Goal: Transaction & Acquisition: Purchase product/service

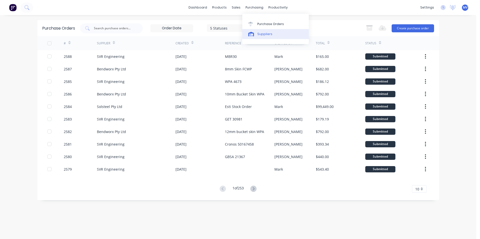
click at [263, 33] on div "Suppliers" at bounding box center [264, 34] width 15 height 5
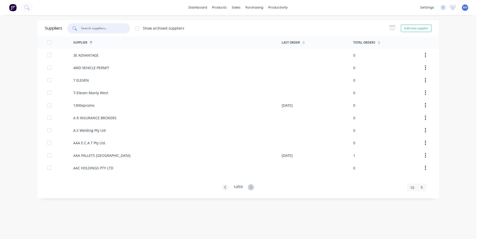
click at [98, 27] on input "text" at bounding box center [102, 28] width 42 height 5
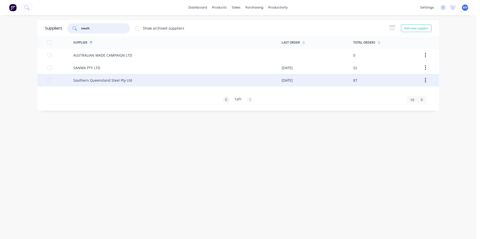
type input "south"
click at [92, 81] on div "Southern Queensland Steel Pty Ltd" at bounding box center [102, 80] width 59 height 5
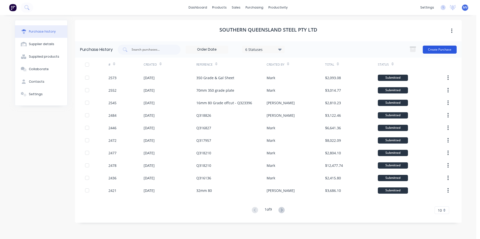
click at [439, 48] on button "Create Purchase" at bounding box center [439, 50] width 34 height 8
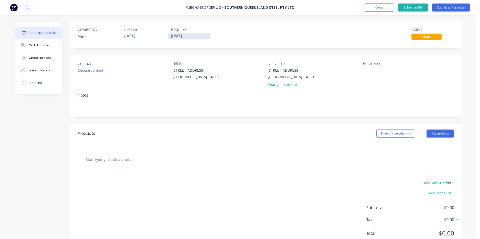
click at [180, 36] on input "[DATE]" at bounding box center [189, 36] width 42 height 6
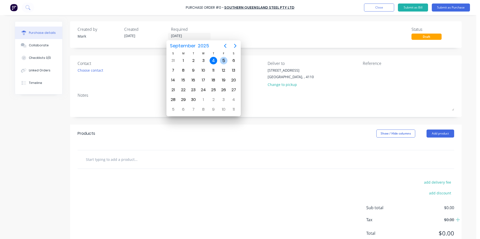
click at [221, 60] on div "5" at bounding box center [224, 61] width 8 height 8
type input "[DATE]"
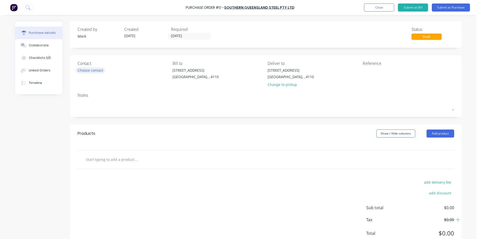
click at [89, 72] on div "Choose contact" at bounding box center [91, 70] width 26 height 5
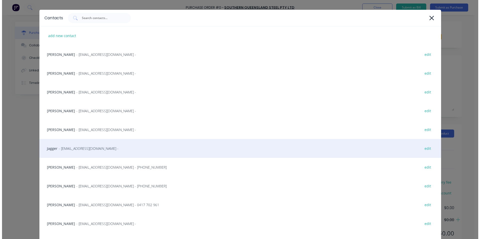
scroll to position [25, 0]
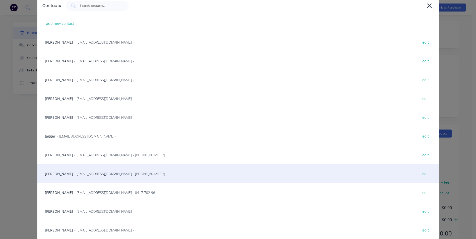
click at [54, 173] on div "[PERSON_NAME] - [EMAIL_ADDRESS][DOMAIN_NAME] - [PHONE_NUMBER] edit" at bounding box center [237, 174] width 401 height 19
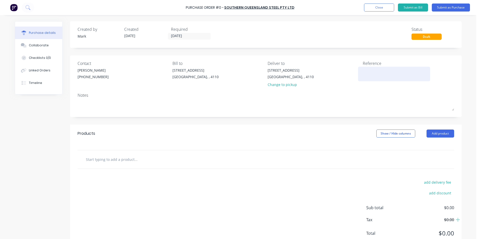
click at [375, 68] on div at bounding box center [393, 74] width 63 height 13
click at [369, 71] on textarea at bounding box center [393, 73] width 63 height 11
type textarea "12mm 350 Grade"
click at [431, 134] on button "Add product" at bounding box center [440, 134] width 28 height 8
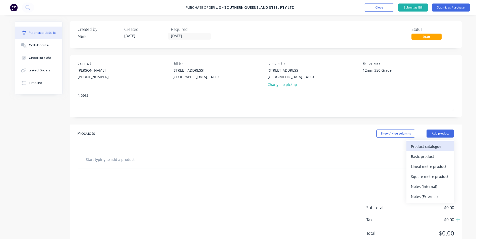
click at [425, 147] on div "Product catalogue" at bounding box center [430, 146] width 39 height 7
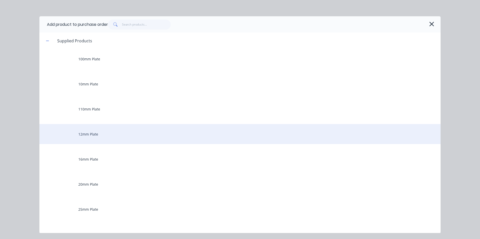
click at [85, 135] on div "12mm Plate" at bounding box center [239, 134] width 401 height 20
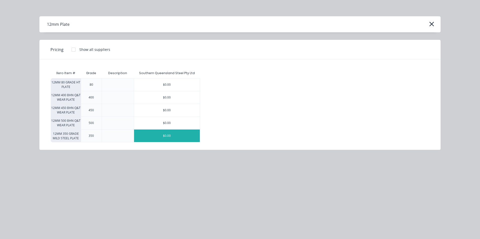
click at [183, 138] on div "$0.00" at bounding box center [167, 136] width 66 height 13
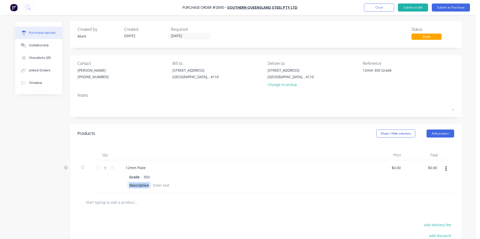
drag, startPoint x: 126, startPoint y: 185, endPoint x: 146, endPoint y: 184, distance: 20.1
click at [146, 184] on div "Description" at bounding box center [139, 185] width 24 height 7
click at [279, 209] on div at bounding box center [266, 202] width 376 height 18
click at [103, 164] on input "1" at bounding box center [105, 168] width 10 height 8
type input "423.9"
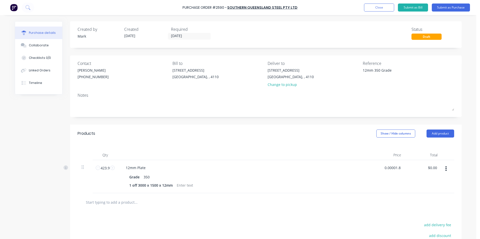
type input "$0.00"
type input "0.00"
type input "0.0000"
type input "$0.00"
drag, startPoint x: 392, startPoint y: 168, endPoint x: 409, endPoint y: 168, distance: 17.3
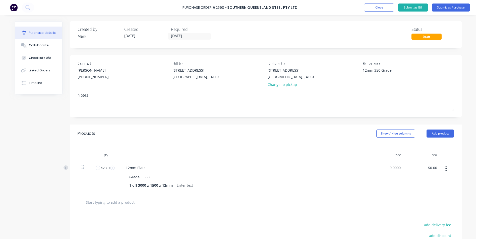
click at [409, 168] on div "423.9 423.9 12mm Plate Grade 350 1 off 3000 x 1500 x 12mm 0.0000 0.0000 $0.00 $…" at bounding box center [266, 176] width 376 height 33
drag, startPoint x: 386, startPoint y: 167, endPoint x: 408, endPoint y: 166, distance: 22.1
click at [408, 166] on div "423.9 423.9 12mm Plate Grade 350 1 off 3000 x 1500 x 12mm 0.0000 0.0000 $0.00 $…" at bounding box center [266, 176] width 376 height 33
type input "$1.80"
type input "$763.02"
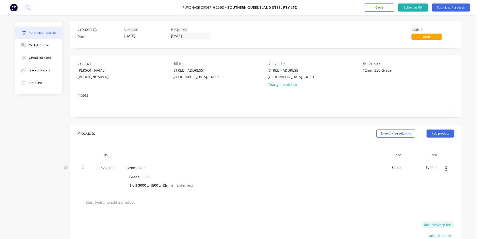
click at [433, 225] on button "add delivery fee" at bounding box center [437, 225] width 33 height 7
click at [427, 224] on input "[DATE]" at bounding box center [432, 226] width 30 height 8
type input "$103.00"
click at [304, 188] on div "1 off 3000 x 1500 x 12mm" at bounding box center [242, 185] width 230 height 7
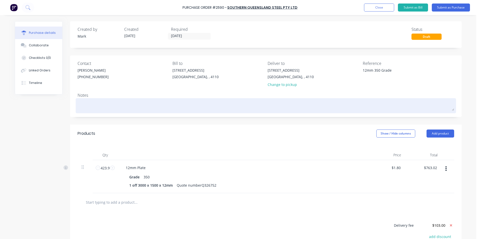
click at [85, 104] on textarea at bounding box center [266, 105] width 376 height 11
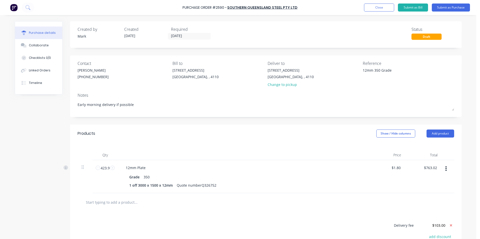
type textarea "Early morning delivery if possible"
click at [157, 138] on div "Products Show / Hide columns Add product" at bounding box center [265, 134] width 391 height 18
click at [446, 7] on button "Submit as Purchase" at bounding box center [450, 8] width 38 height 8
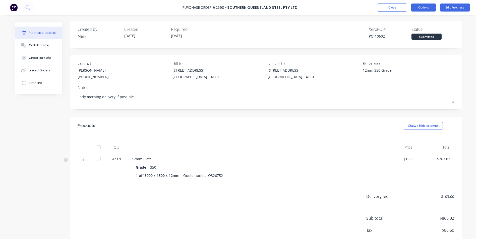
click at [420, 6] on button "Options" at bounding box center [423, 8] width 25 height 8
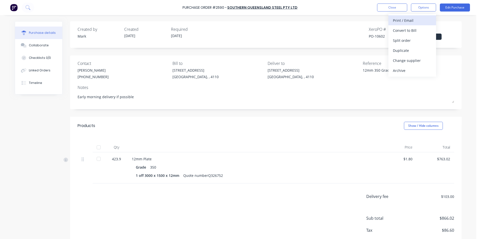
click at [404, 20] on div "Print / Email" at bounding box center [412, 20] width 39 height 7
click at [402, 29] on div "With pricing" at bounding box center [412, 30] width 39 height 7
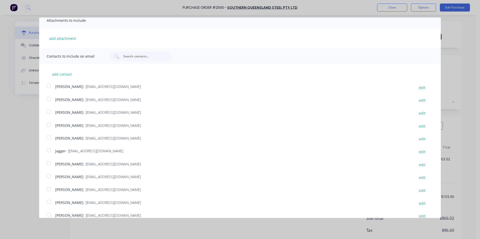
scroll to position [100, 0]
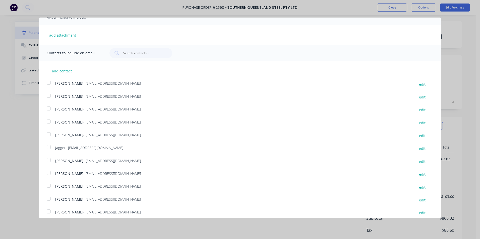
click at [49, 174] on div at bounding box center [49, 173] width 10 height 10
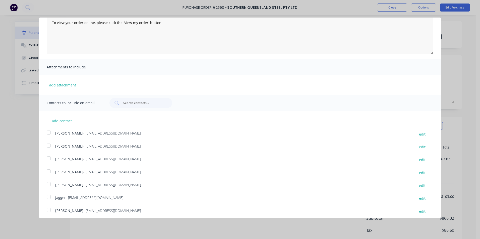
scroll to position [0, 0]
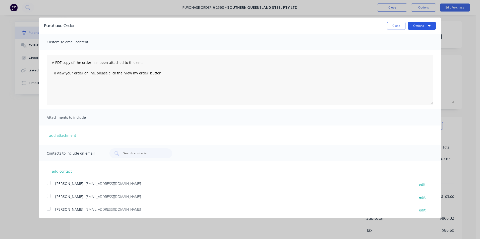
click at [415, 25] on button "Options" at bounding box center [422, 26] width 28 height 8
click at [397, 37] on div "Print" at bounding box center [411, 38] width 39 height 7
click at [404, 48] on div "Email" at bounding box center [411, 48] width 39 height 7
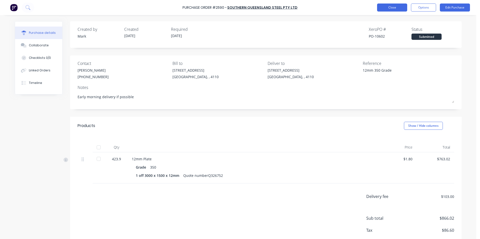
click at [388, 7] on button "Close" at bounding box center [392, 8] width 30 height 8
